Goal: Task Accomplishment & Management: Manage account settings

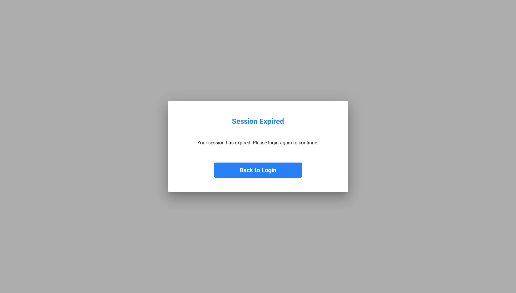
click at [261, 176] on button "Back to Login" at bounding box center [258, 169] width 88 height 15
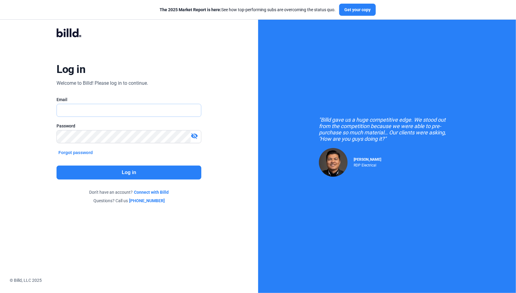
type input "[PERSON_NAME][EMAIL_ADDRESS][DOMAIN_NAME]"
click at [130, 172] on button "Log in" at bounding box center [129, 172] width 145 height 14
